Goal: Task Accomplishment & Management: Complete application form

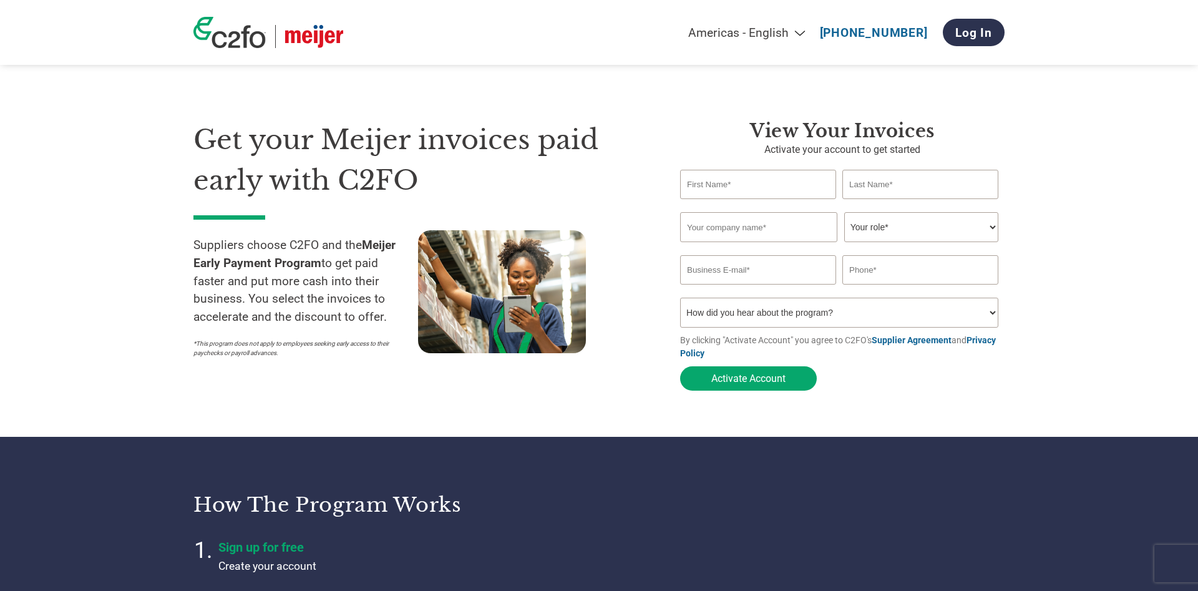
click at [711, 183] on input "text" at bounding box center [758, 184] width 156 height 29
type input "[PERSON_NAME]"
type input "DeWalt"
type input "CASCO America LLC"
click at [844, 212] on select "Your role* CFO Controller Credit Manager Finance Director Treasurer CEO Preside…" at bounding box center [921, 227] width 154 height 30
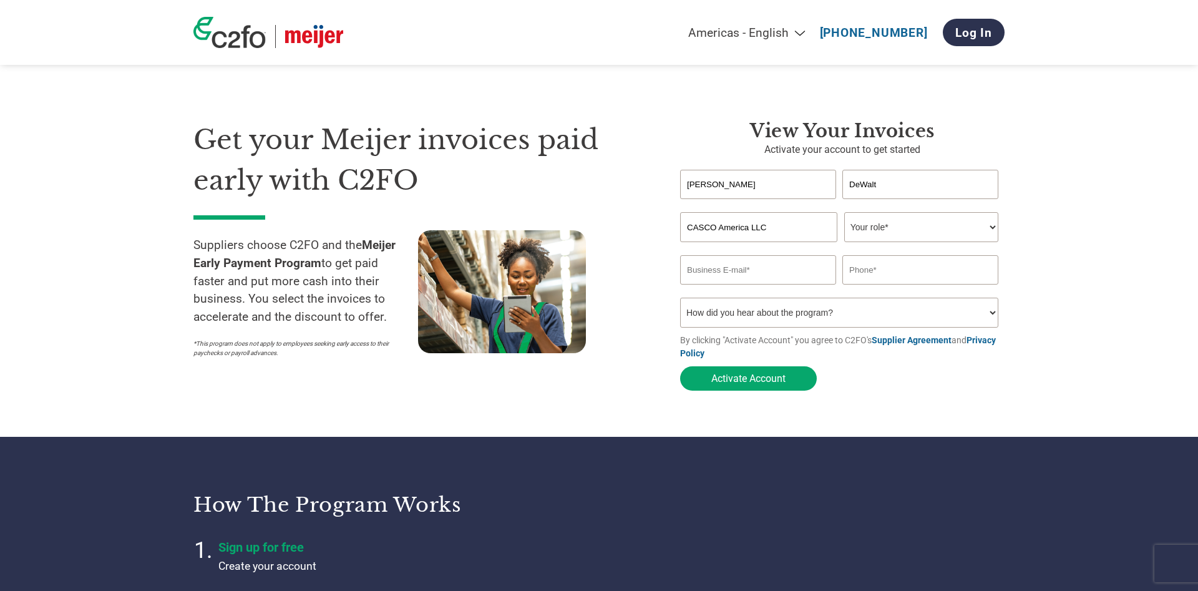
select select "PRESIDENT"
click option "President" at bounding box center [0, 0] width 0 height 0
click at [783, 273] on input "email" at bounding box center [758, 269] width 156 height 29
type input "[EMAIL_ADDRESS][DOMAIN_NAME]"
type input "8665845229"
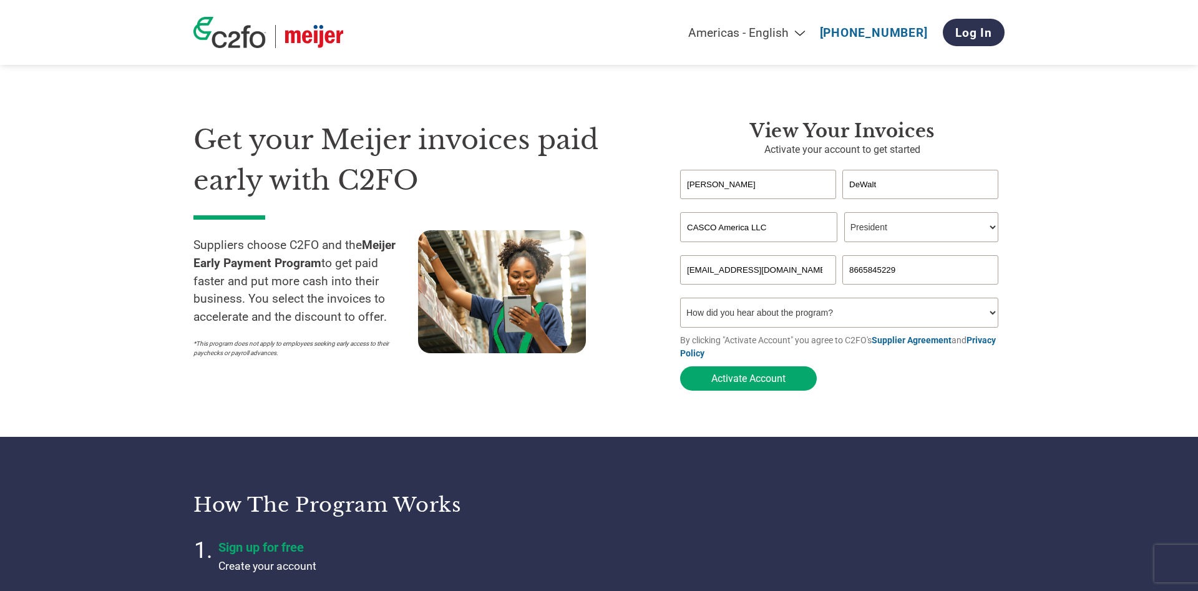
click at [680, 298] on select "How did you hear about the program? Received a letter Email Social Media Online…" at bounding box center [839, 313] width 318 height 30
select select "Email"
click option "Email" at bounding box center [0, 0] width 0 height 0
click at [1104, 377] on section "Get your Meijer invoices paid early with C2FO Suppliers choose C2FO and the Mei…" at bounding box center [599, 243] width 1198 height 387
click at [773, 384] on button "Activate Account" at bounding box center [748, 378] width 137 height 24
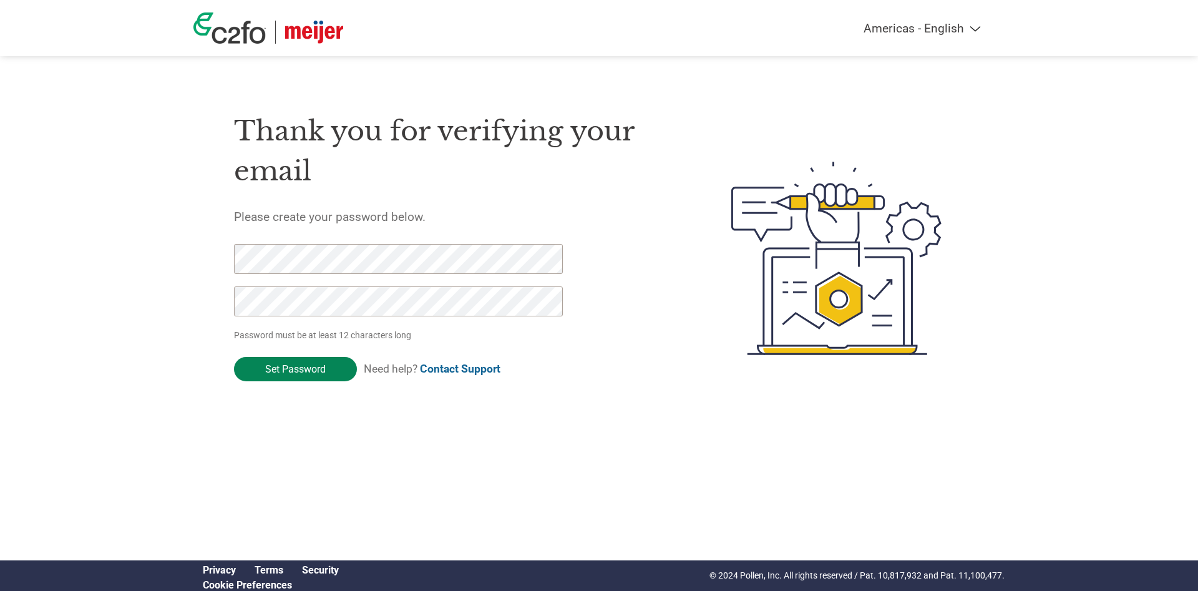
click at [295, 370] on input "Set Password" at bounding box center [295, 369] width 123 height 24
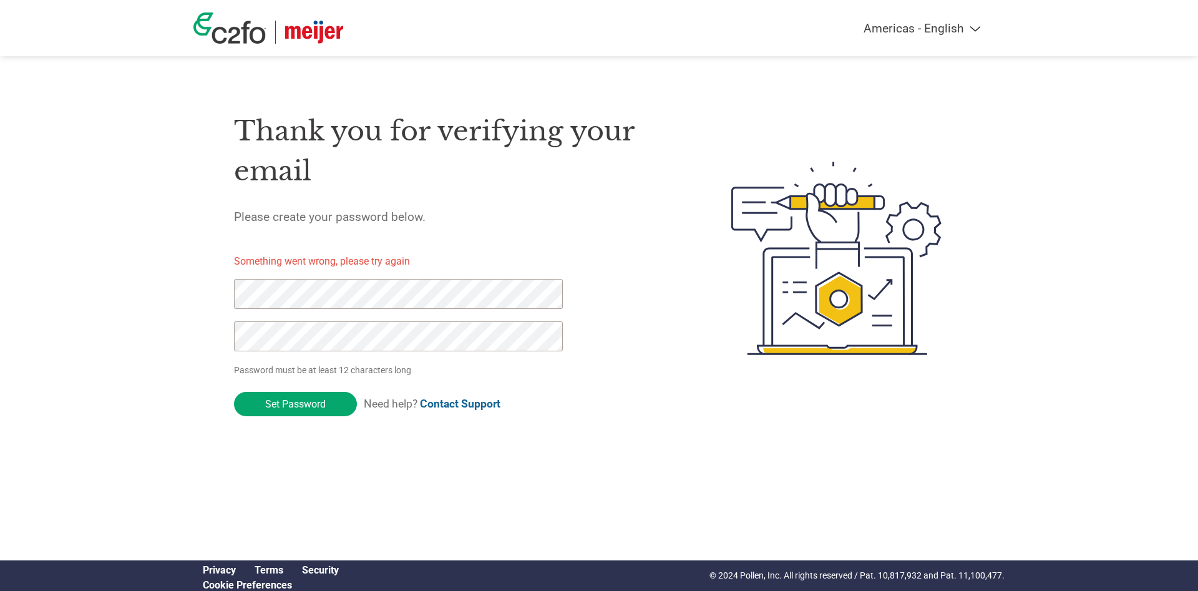
click at [446, 316] on div at bounding box center [391, 321] width 315 height 85
click at [300, 399] on input "Set Password" at bounding box center [295, 404] width 123 height 24
click input "Set Password" at bounding box center [295, 404] width 123 height 24
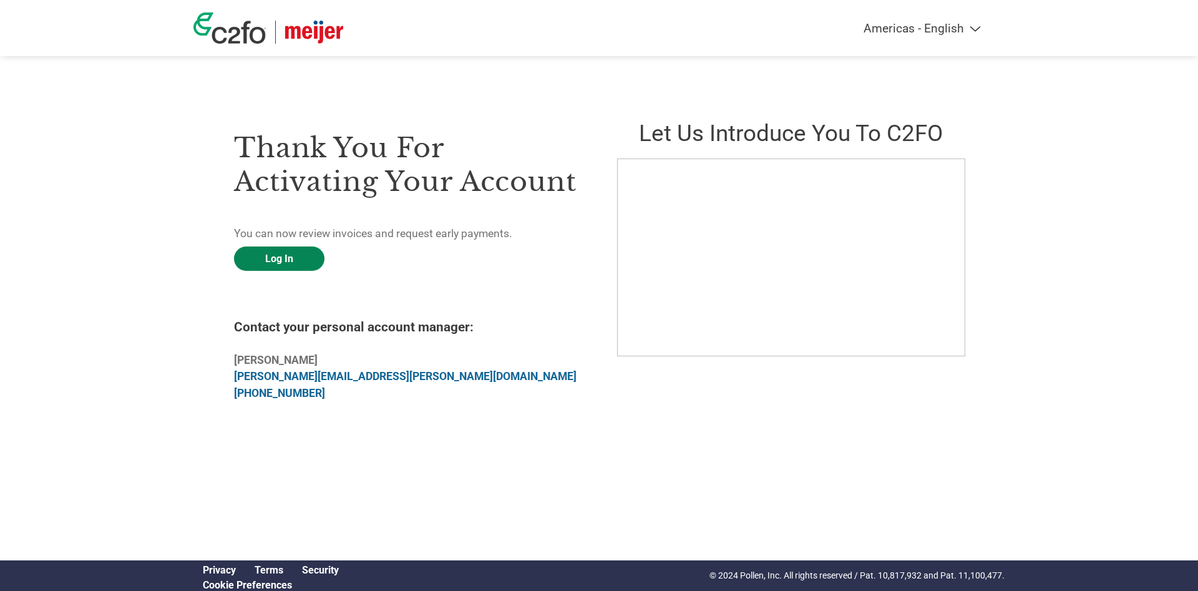
click at [266, 258] on link "Log In" at bounding box center [279, 258] width 90 height 24
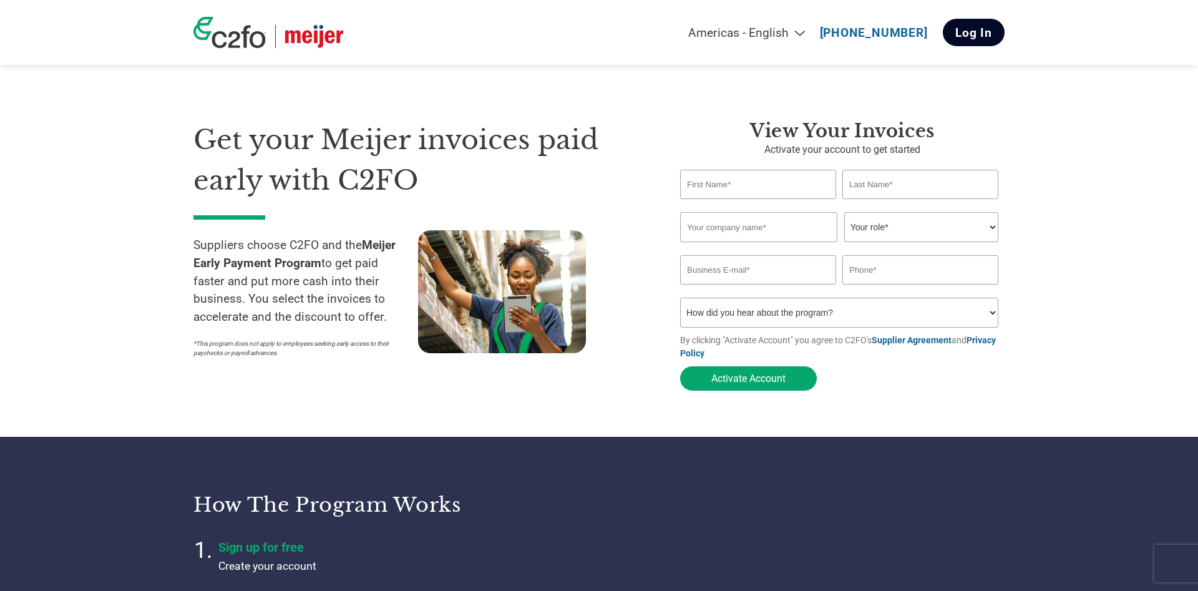
click at [962, 34] on link "Log In" at bounding box center [974, 32] width 62 height 27
